Goal: Information Seeking & Learning: Find specific page/section

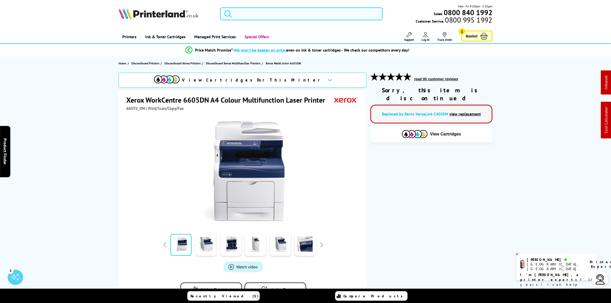
click at [248, 16] on input "search" at bounding box center [301, 13] width 162 height 13
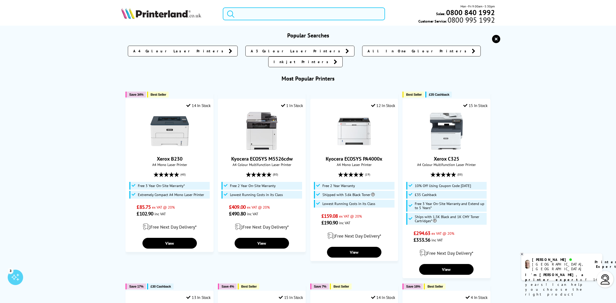
paste input "106R02232"
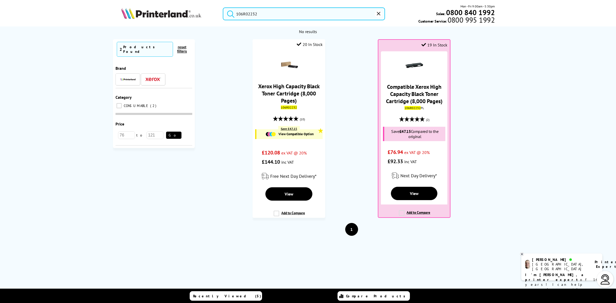
drag, startPoint x: 274, startPoint y: 13, endPoint x: -136, endPoint y: -28, distance: 411.8
paste input "1"
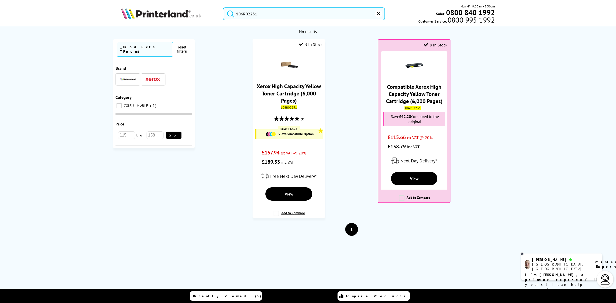
drag, startPoint x: 281, startPoint y: 16, endPoint x: 0, endPoint y: -28, distance: 284.8
paste input "0"
type input "106R02230"
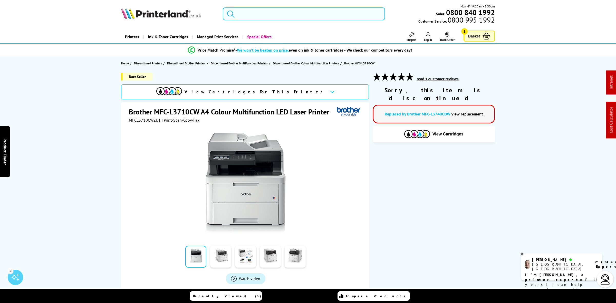
click at [287, 14] on input "search" at bounding box center [304, 13] width 162 height 13
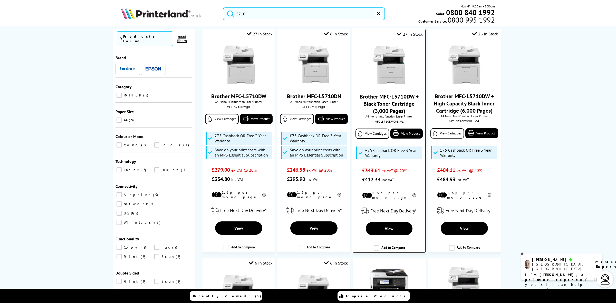
scroll to position [225, 0]
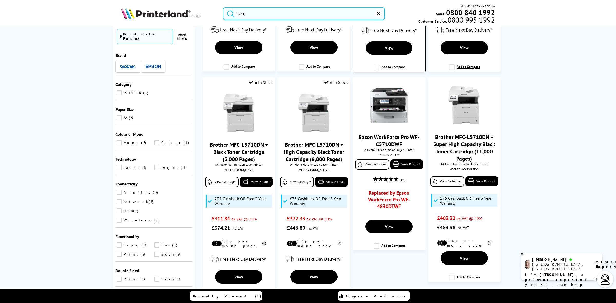
type input "5710"
click at [381, 102] on img at bounding box center [389, 105] width 39 height 39
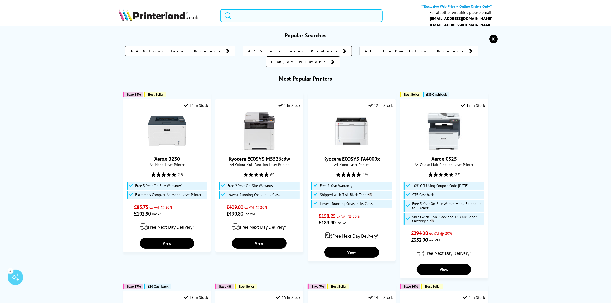
click at [262, 11] on input "search" at bounding box center [301, 15] width 162 height 13
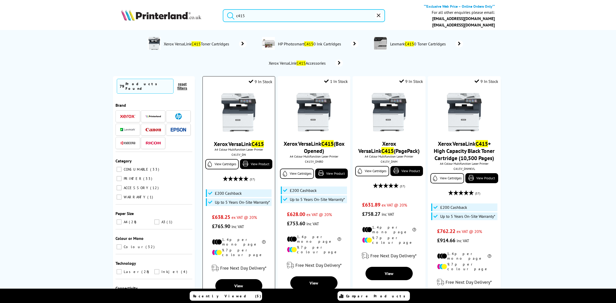
type input "c415"
click at [241, 101] on img at bounding box center [238, 112] width 39 height 39
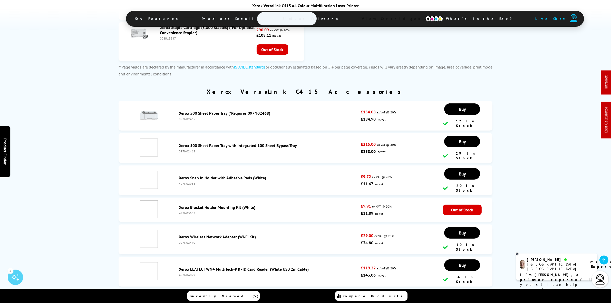
scroll to position [2671, 0]
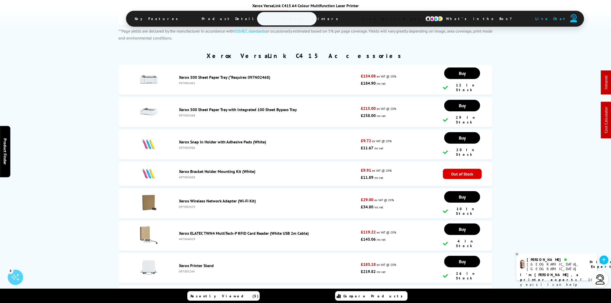
click at [212, 108] on link "Xerox 500 Sheet Paper Tray with Integrated 100 Sheet Bypass Tray" at bounding box center [238, 109] width 118 height 5
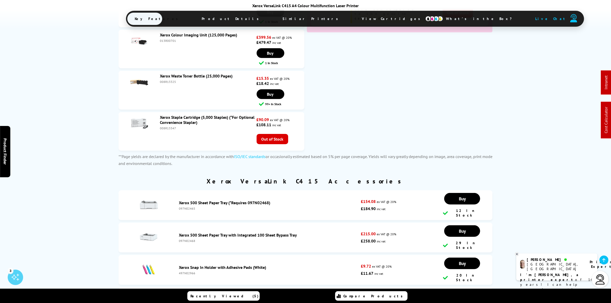
scroll to position [2639, 0]
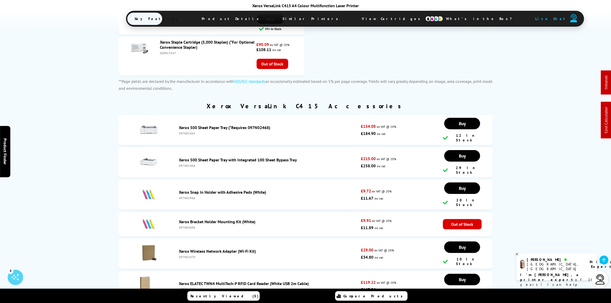
click at [185, 168] on div "097N02468" at bounding box center [268, 166] width 179 height 4
copy div "097N02468"
click at [232, 168] on div "Xerox 500 Sheet Paper Tray with Integrated 100 Sheet Bypass Tray 097N02468" at bounding box center [269, 162] width 185 height 10
click at [233, 163] on link "Xerox 500 Sheet Paper Tray with Integrated 100 Sheet Bypass Tray" at bounding box center [238, 159] width 118 height 5
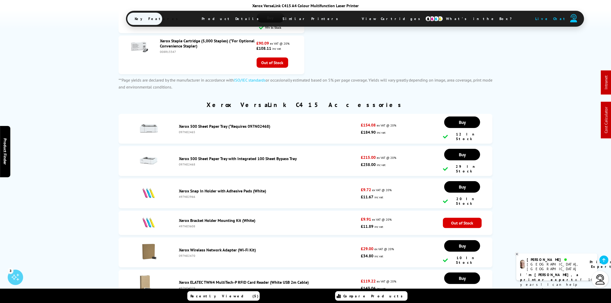
click at [186, 166] on div "097N02468" at bounding box center [268, 165] width 179 height 4
copy div "097N02468"
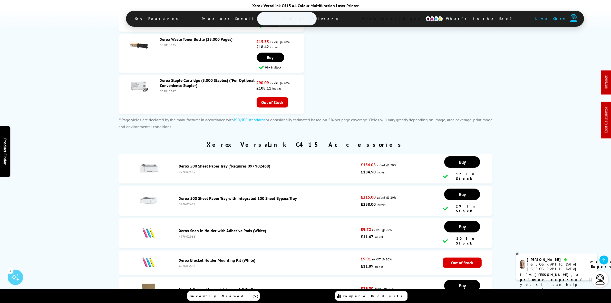
scroll to position [2567, 0]
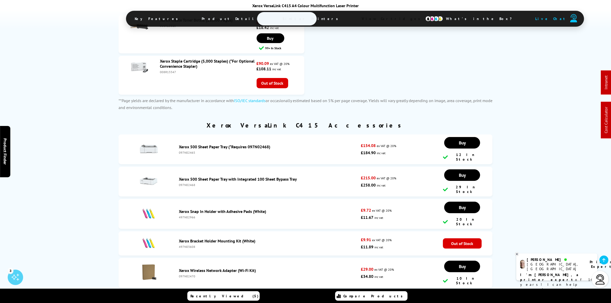
click at [186, 183] on div "097N02468" at bounding box center [268, 185] width 179 height 4
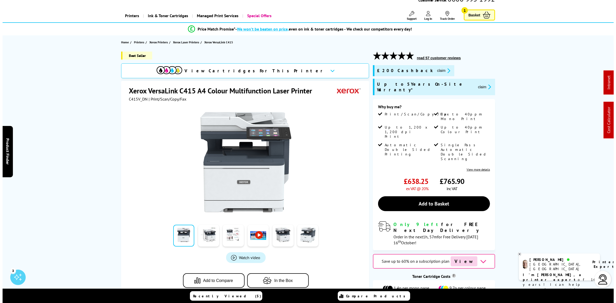
scroll to position [0, 0]
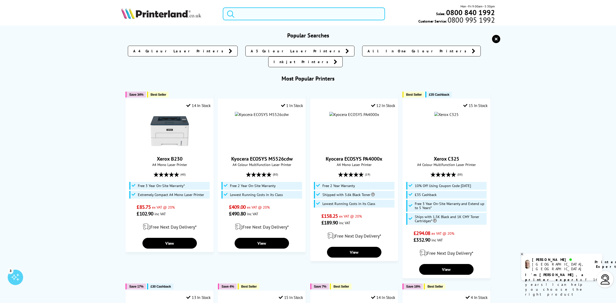
click at [284, 16] on input "search" at bounding box center [304, 13] width 162 height 13
paste input "106R02231"
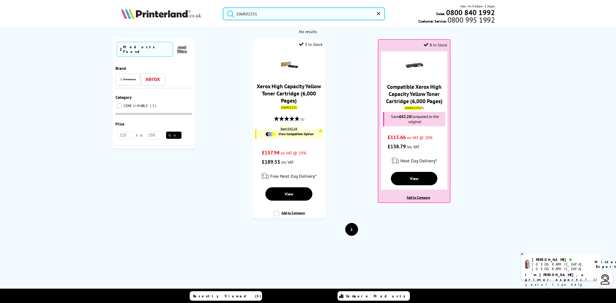
click at [284, 8] on input "106R02231" at bounding box center [304, 13] width 162 height 13
click at [285, 8] on input "106R02231" at bounding box center [304, 13] width 162 height 13
paste input "0"
click at [258, 16] on input "106R02230" at bounding box center [304, 13] width 162 height 13
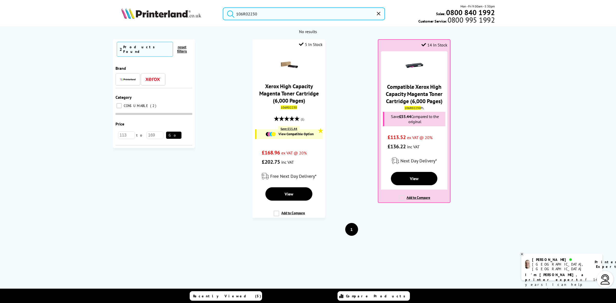
click at [258, 16] on input "106R02230" at bounding box center [304, 13] width 162 height 13
paste input "48"
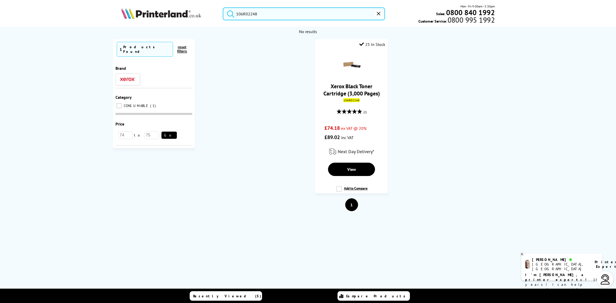
click at [261, 12] on input "106R02248" at bounding box center [304, 13] width 162 height 13
paste input "7"
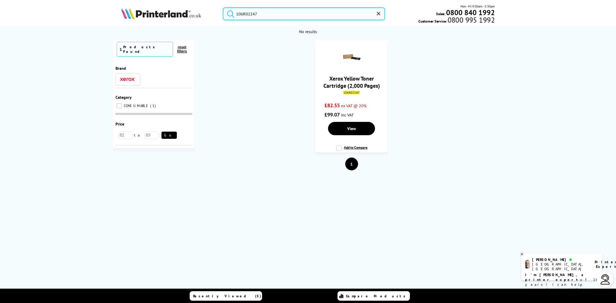
click at [257, 13] on input "106R02247" at bounding box center [304, 13] width 162 height 13
paste input "6"
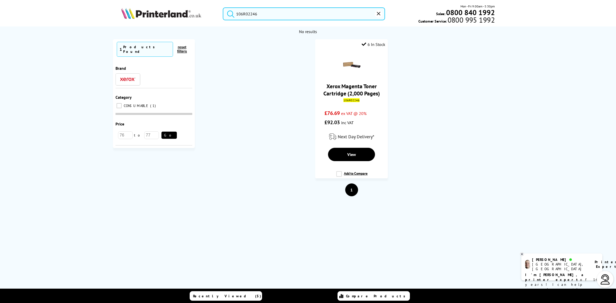
click at [271, 17] on input "106R02246" at bounding box center [304, 13] width 162 height 13
drag, startPoint x: 270, startPoint y: 12, endPoint x: 0, endPoint y: -28, distance: 272.8
paste input "search"
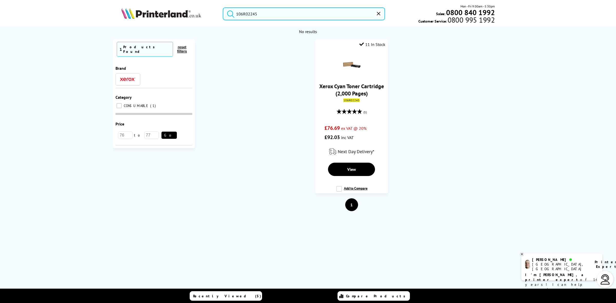
drag, startPoint x: 270, startPoint y: 12, endPoint x: 35, endPoint y: -28, distance: 238.2
paste input "32"
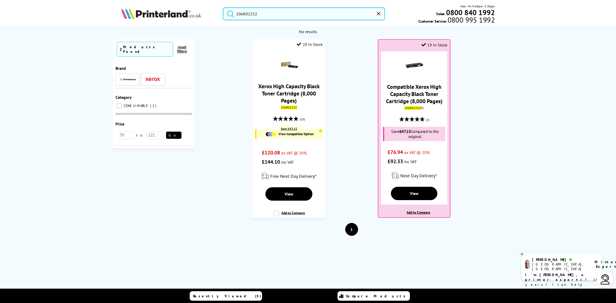
drag, startPoint x: 273, startPoint y: 9, endPoint x: 52, endPoint y: -28, distance: 224.1
paste input "29"
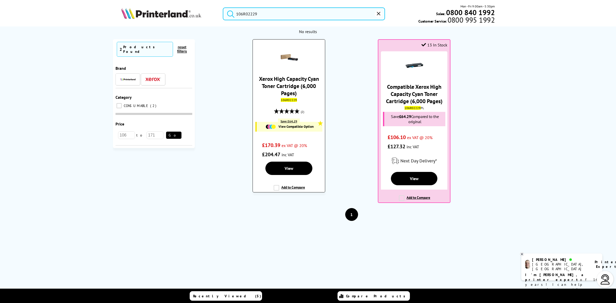
type input "106R02229"
click at [289, 89] on link "Xerox High Capacity Cyan Toner Cartridge (6,000 Pages)" at bounding box center [289, 86] width 60 height 22
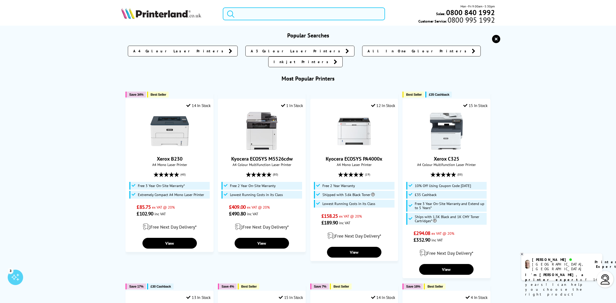
click at [283, 18] on input "search" at bounding box center [304, 13] width 162 height 13
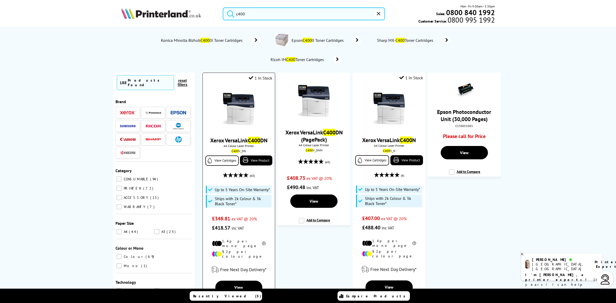
type input "c400"
click at [238, 103] on img at bounding box center [238, 109] width 39 height 39
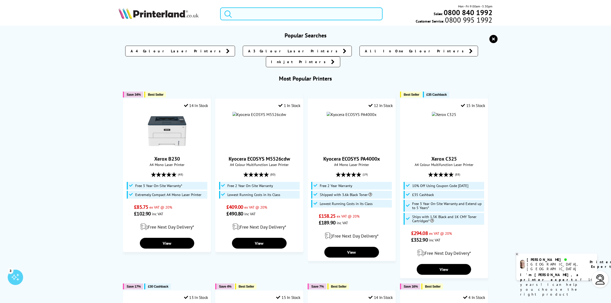
click at [268, 11] on input "search" at bounding box center [301, 13] width 162 height 13
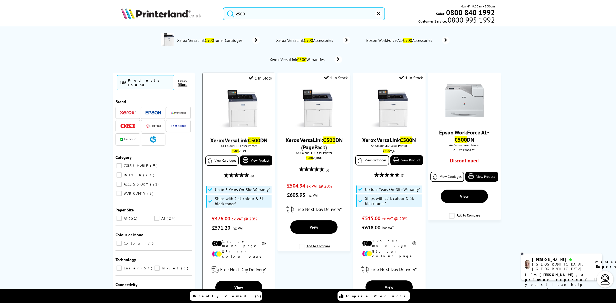
type input "c500"
click at [242, 110] on img at bounding box center [238, 109] width 39 height 39
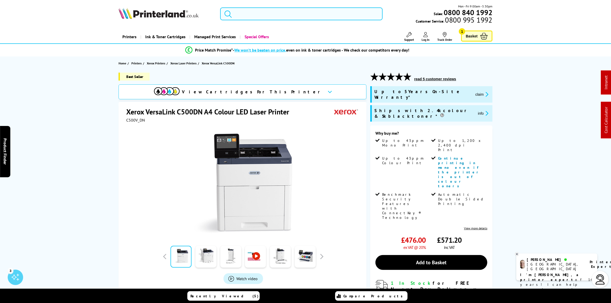
click at [268, 14] on input "search" at bounding box center [301, 13] width 162 height 13
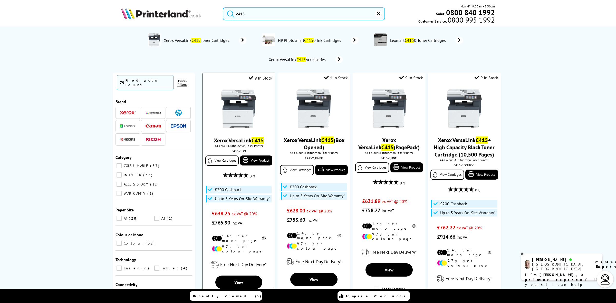
type input "c415"
click at [238, 110] on img at bounding box center [238, 109] width 39 height 39
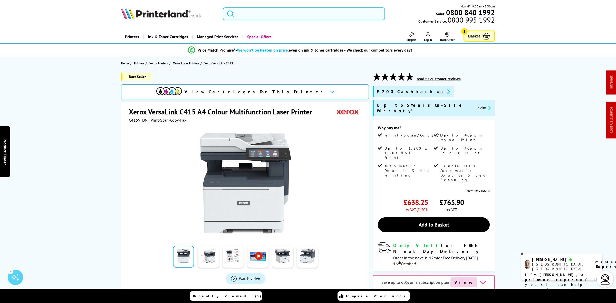
click at [290, 12] on input "search" at bounding box center [304, 13] width 162 height 13
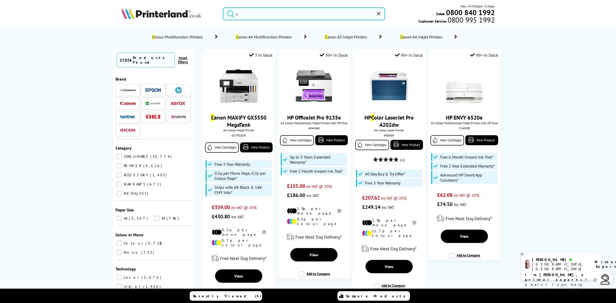
click at [247, 14] on input "c" at bounding box center [304, 13] width 162 height 13
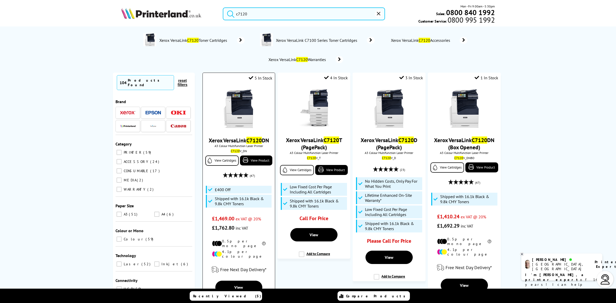
type input "c7120"
click at [237, 112] on img at bounding box center [238, 109] width 39 height 39
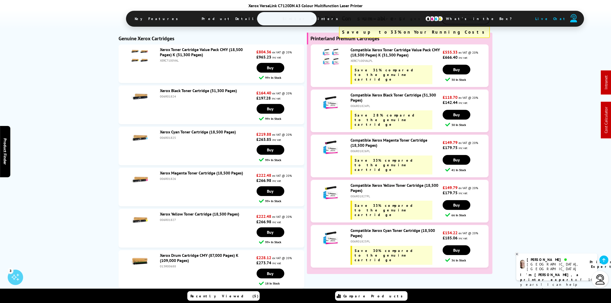
scroll to position [1969, 0]
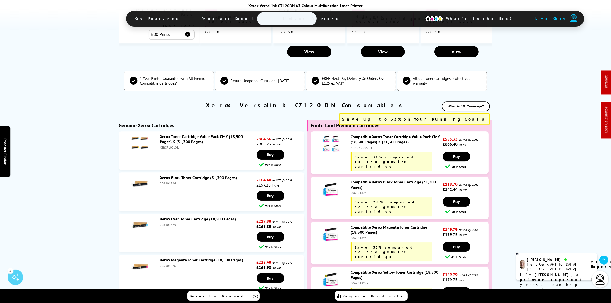
click at [169, 146] on div "XERC7100VAL" at bounding box center [208, 148] width 96 height 4
copy div "XERC7100VAL"
